Goal: Use online tool/utility: Use online tool/utility

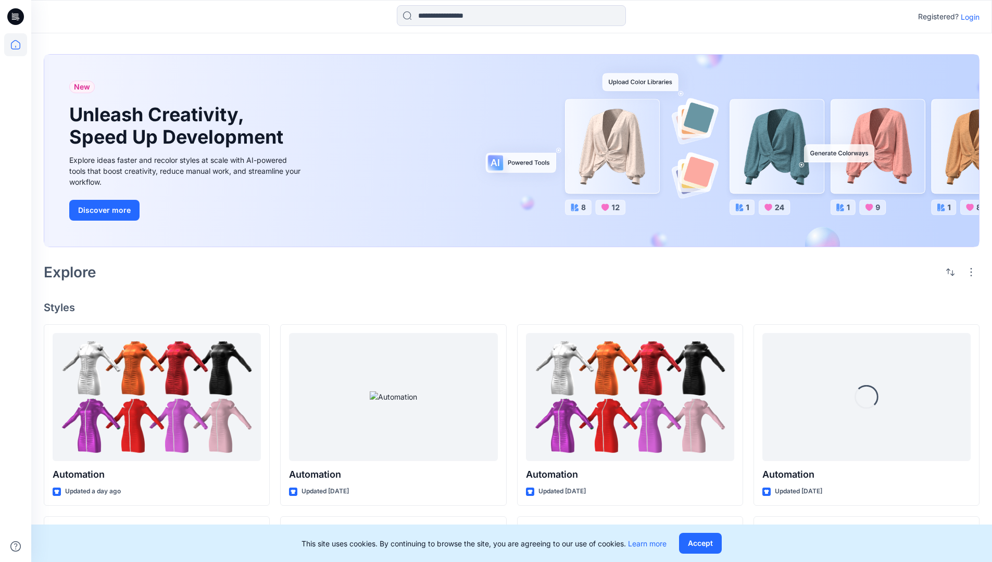
click at [967, 17] on p "Login" at bounding box center [969, 16] width 19 height 11
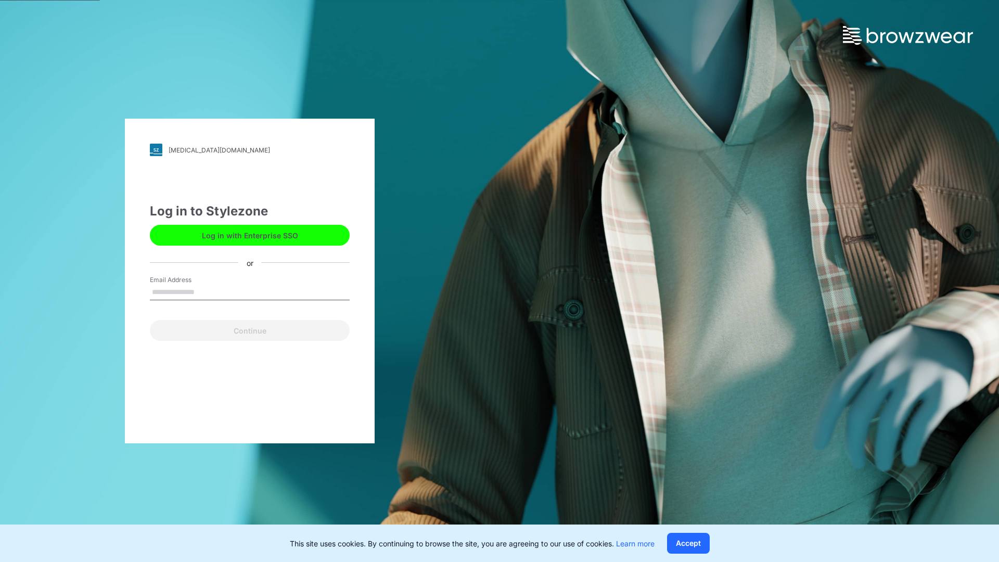
click at [206, 291] on input "Email Address" at bounding box center [250, 293] width 200 height 16
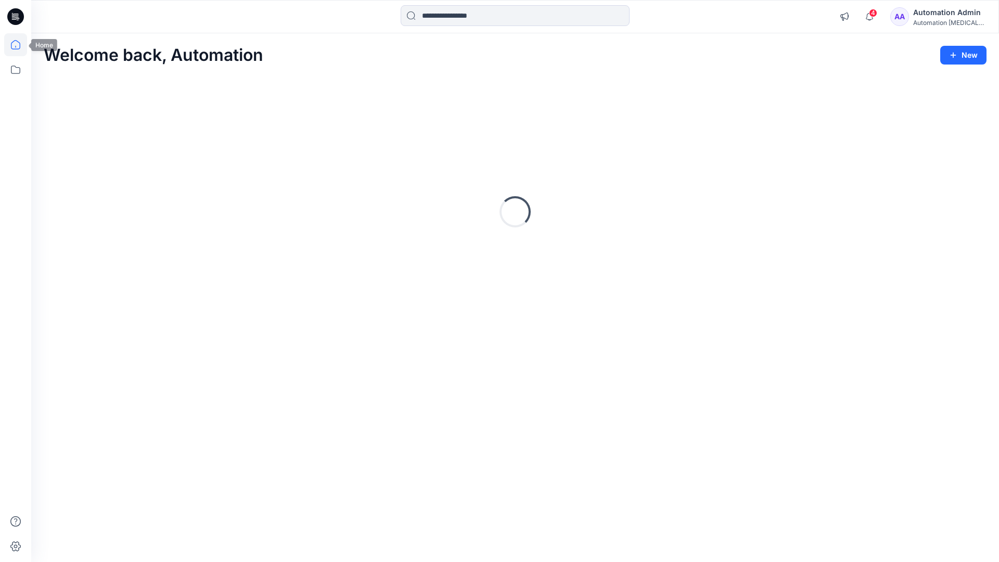
click at [20, 45] on icon at bounding box center [15, 44] width 9 height 9
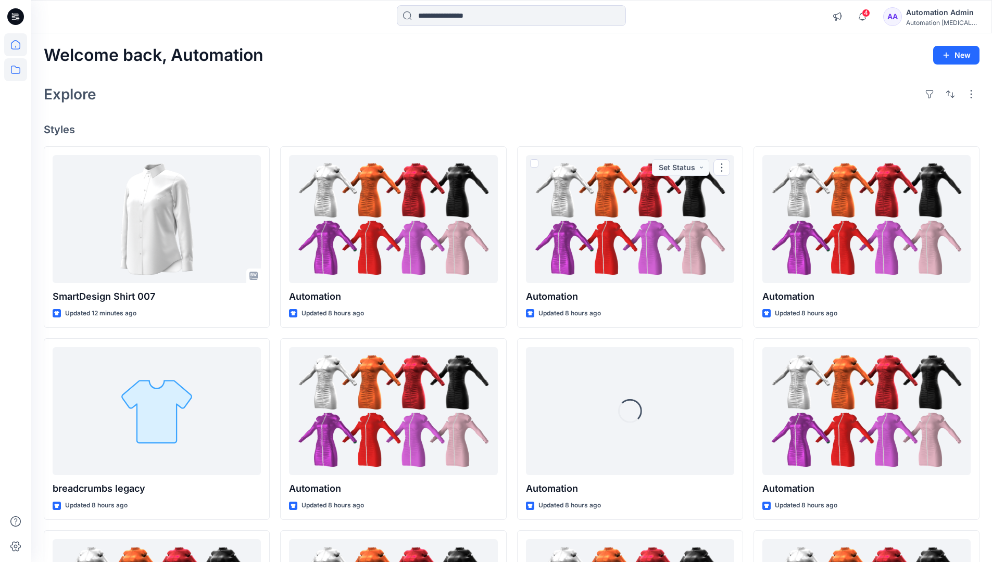
click at [15, 72] on icon at bounding box center [15, 69] width 23 height 23
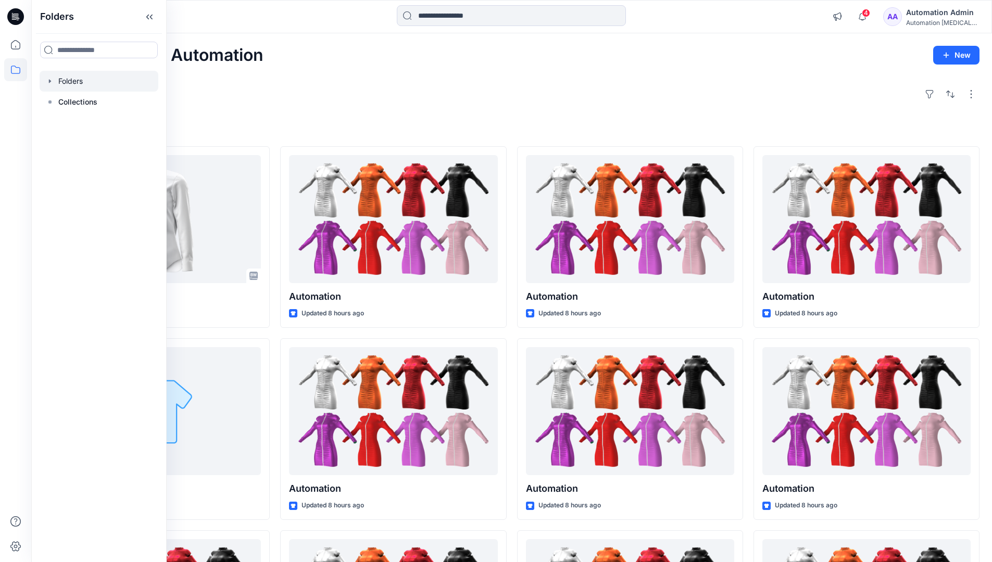
click at [117, 80] on div at bounding box center [99, 81] width 119 height 21
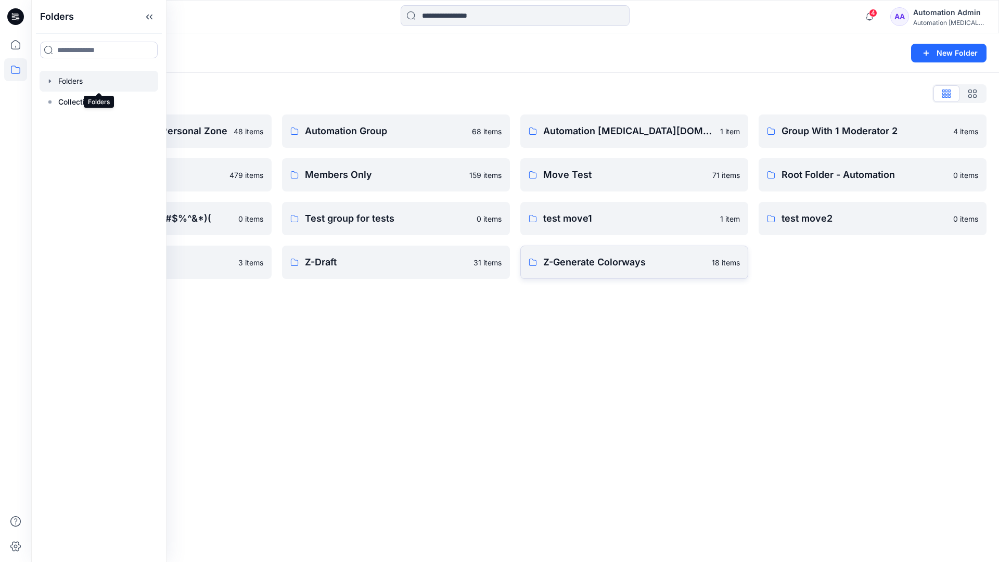
click at [640, 268] on p "Z-Generate Colorways" at bounding box center [624, 262] width 162 height 15
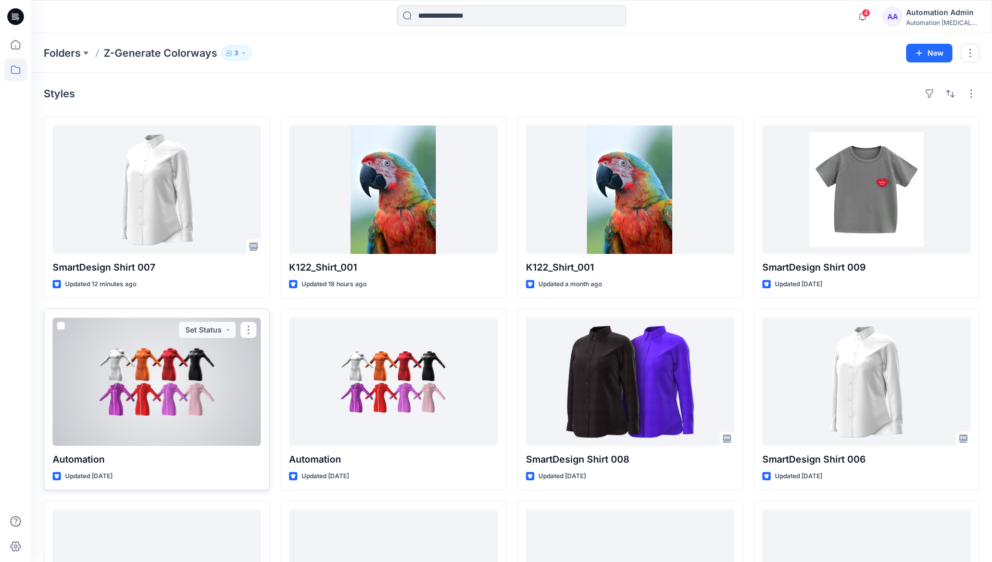
click at [61, 326] on span at bounding box center [61, 326] width 8 height 8
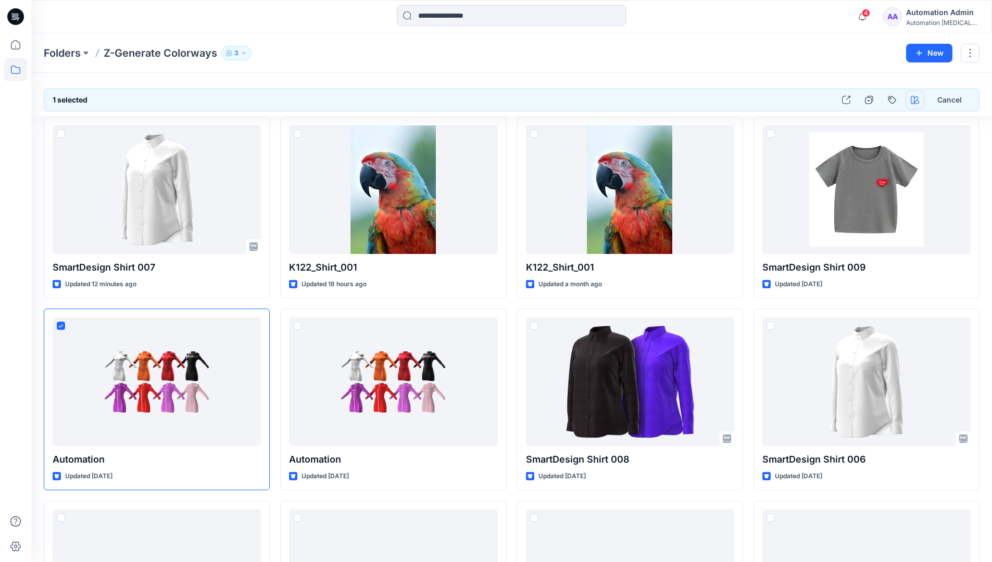
click at [915, 97] on icon "button" at bounding box center [914, 100] width 8 height 8
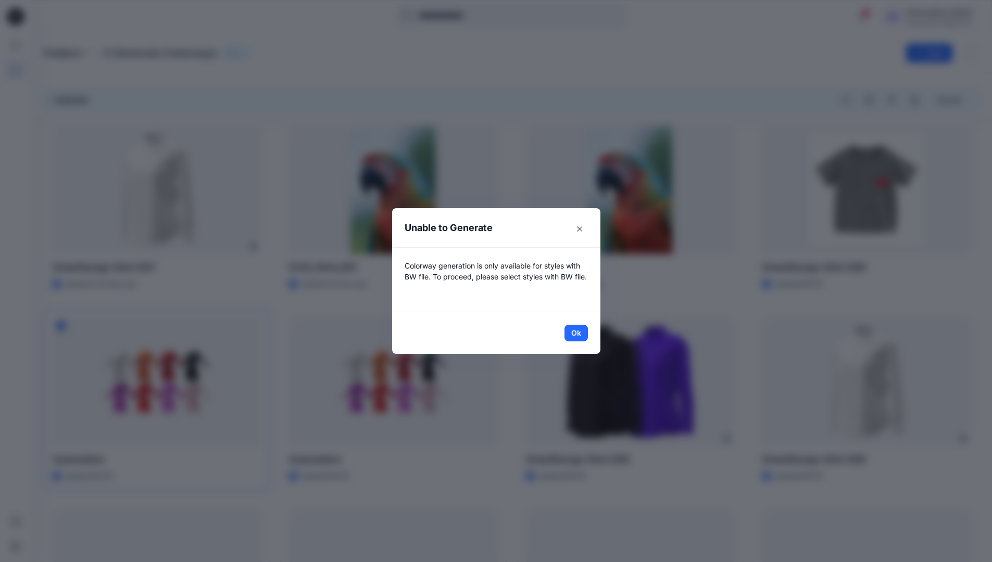
click at [526, 230] on header "Unable to Generate" at bounding box center [496, 227] width 208 height 39
click at [580, 332] on button "Ok" at bounding box center [575, 333] width 23 height 17
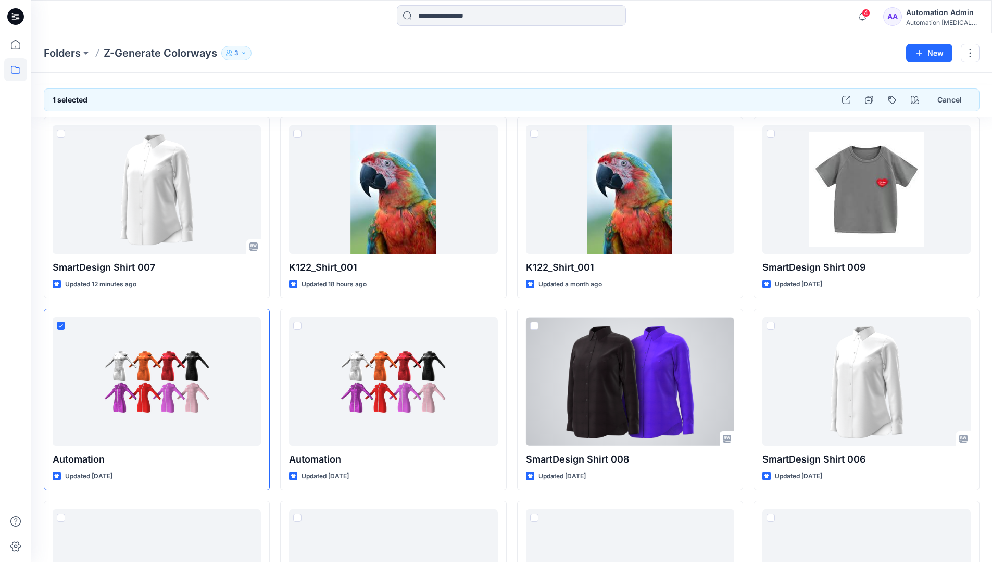
click at [953, 19] on div "Automation testim..." at bounding box center [942, 23] width 73 height 8
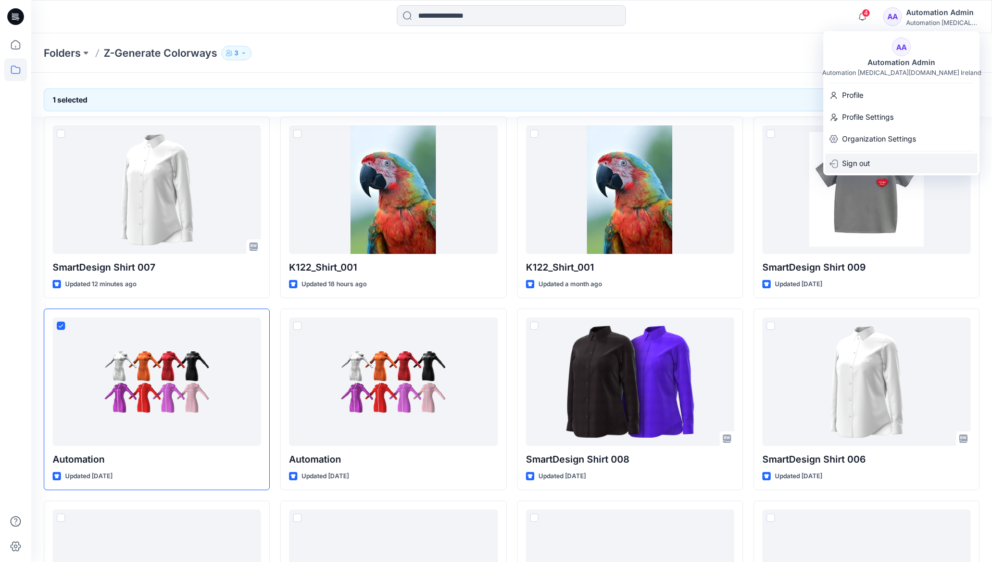
click at [895, 164] on div "Sign out" at bounding box center [901, 164] width 152 height 20
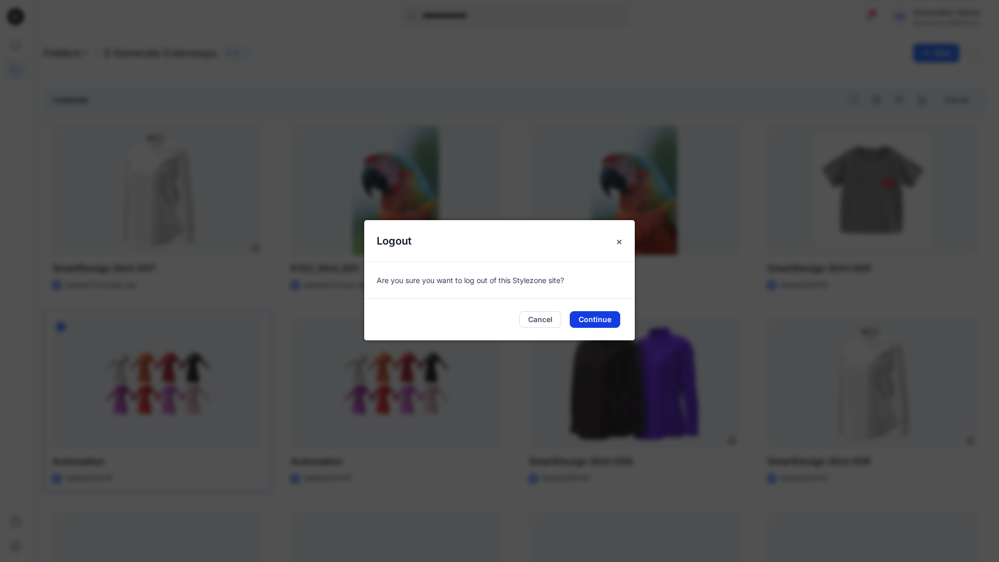
click at [600, 319] on button "Continue" at bounding box center [595, 319] width 50 height 17
